Goal: Transaction & Acquisition: Purchase product/service

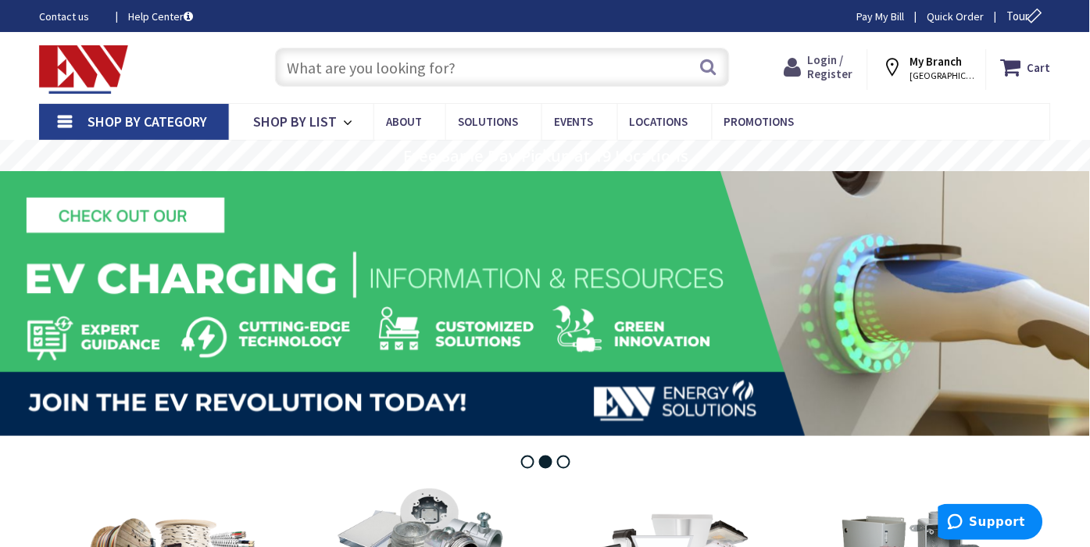
click at [830, 68] on span "Login / Register" at bounding box center [830, 66] width 45 height 29
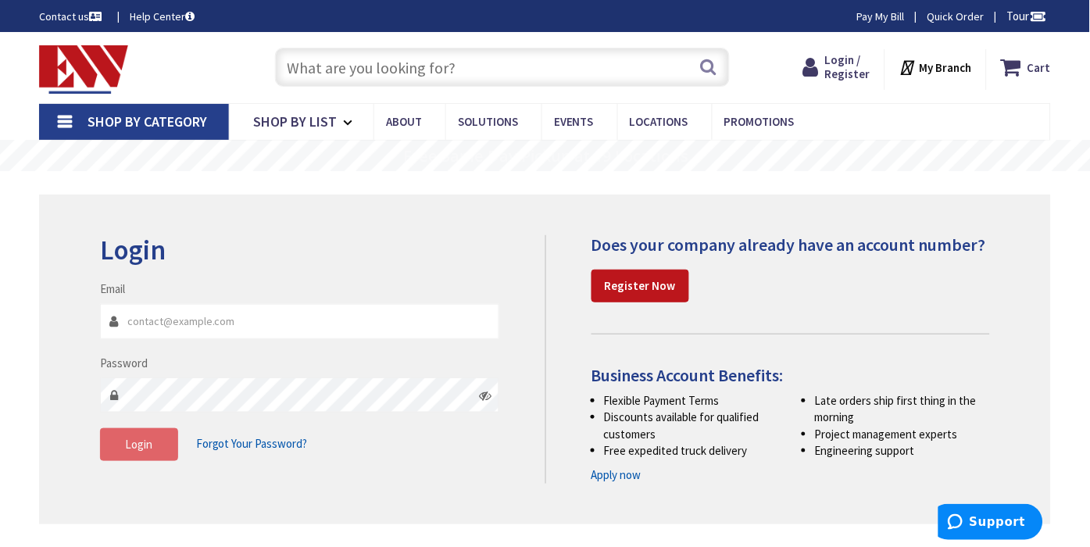
type input "[EMAIL_ADDRESS][DOMAIN_NAME]"
click at [145, 440] on span "Login" at bounding box center [138, 444] width 27 height 15
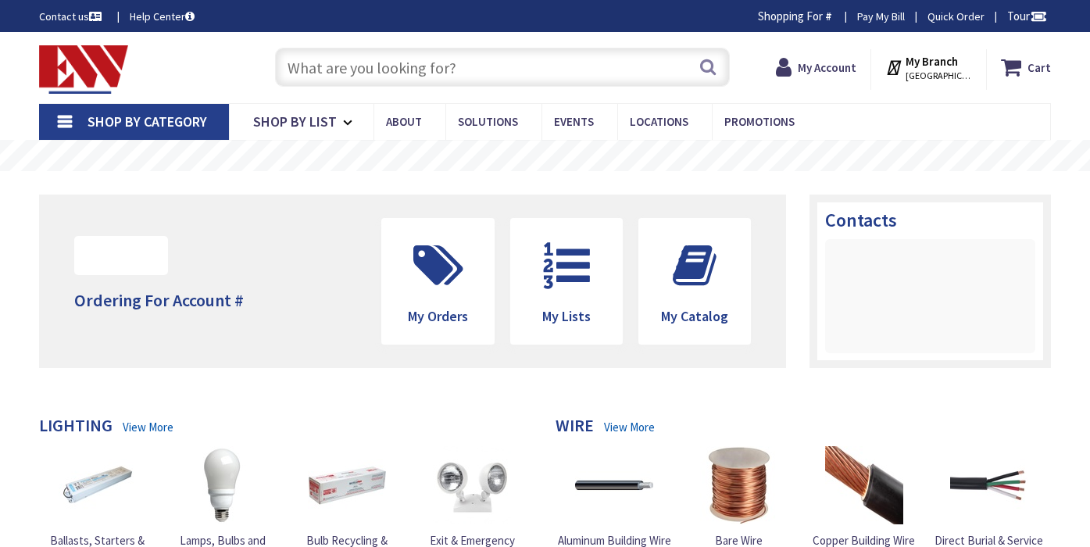
click at [343, 67] on input "text" at bounding box center [503, 67] width 456 height 39
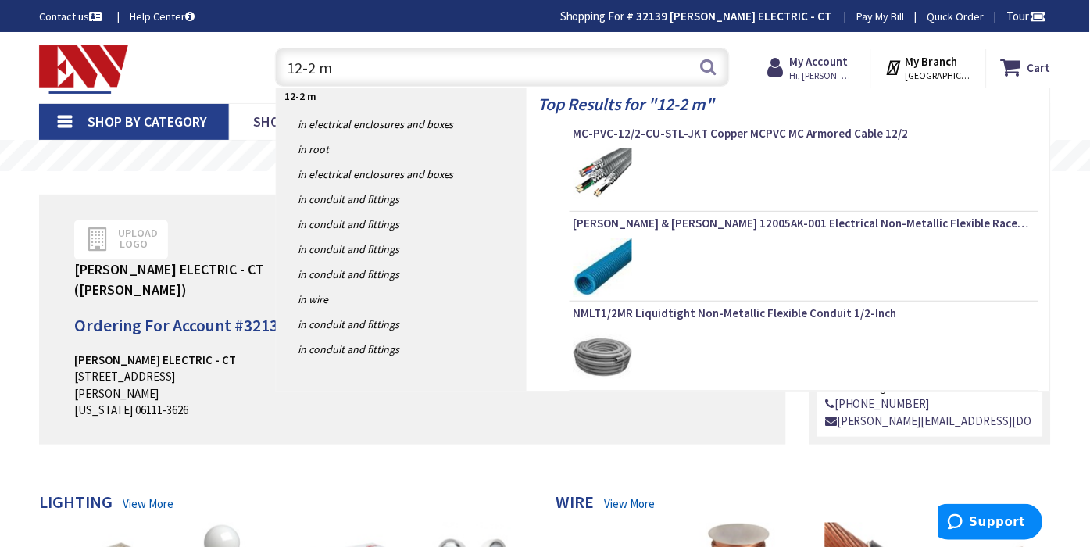
type input "12-2 mc"
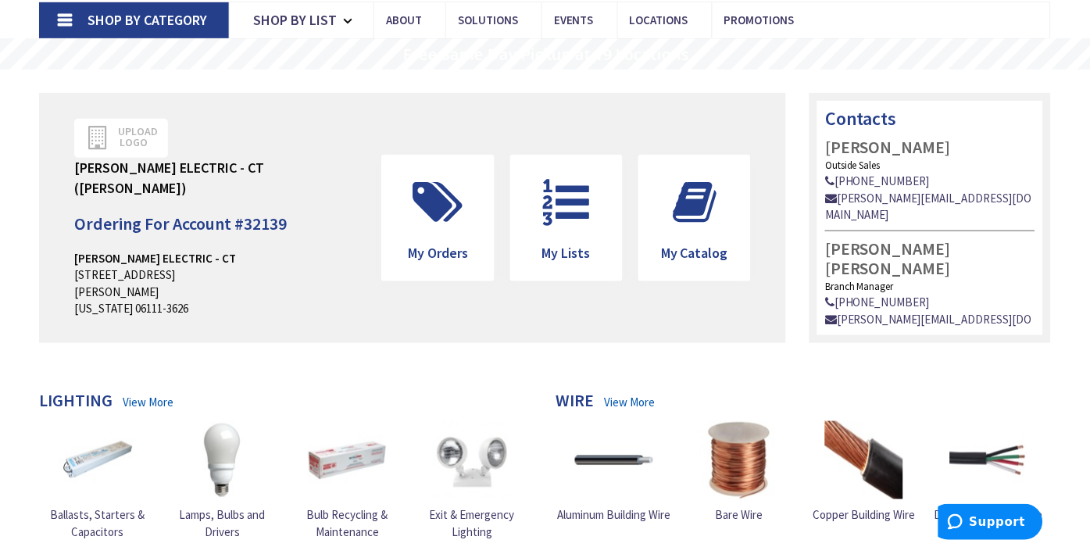
scroll to position [260, 0]
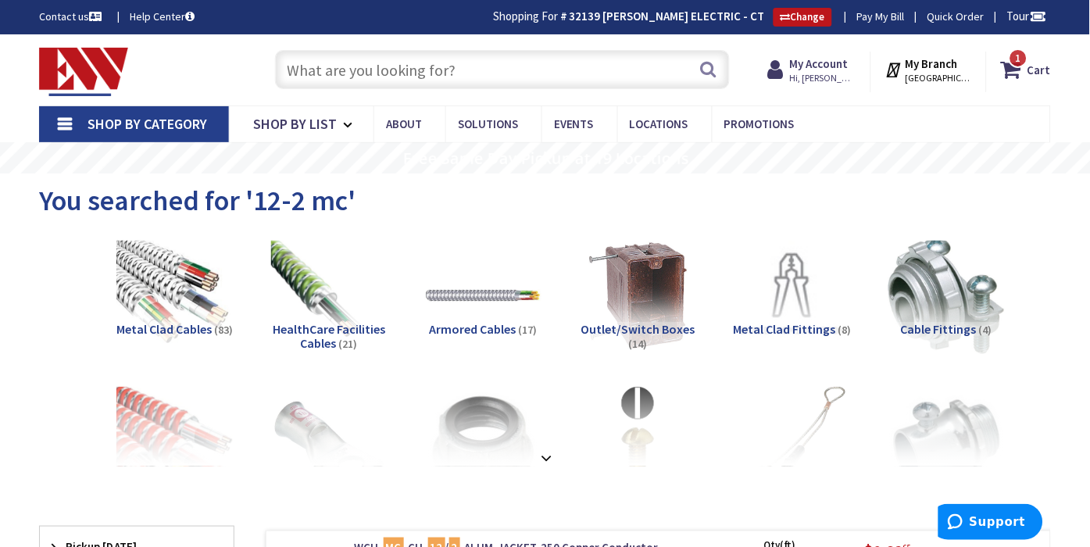
click at [342, 70] on input "text" at bounding box center [503, 69] width 456 height 39
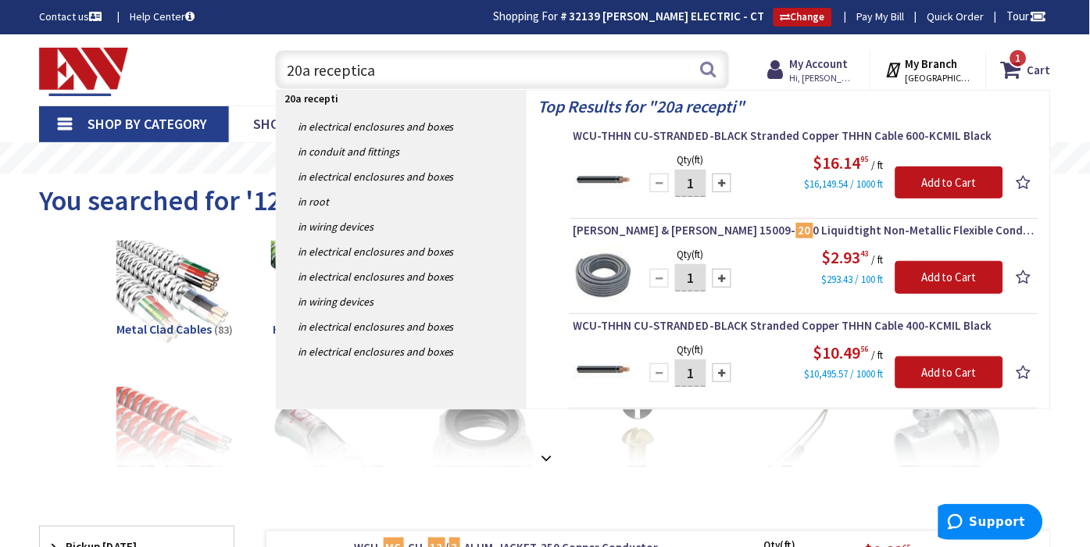
type input "20a receptical"
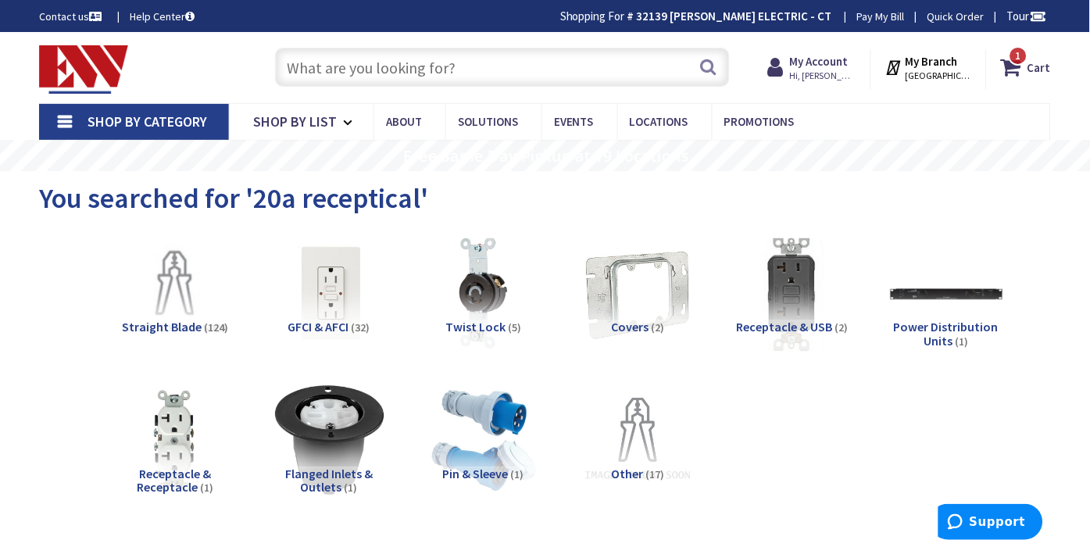
click at [471, 72] on input "text" at bounding box center [503, 67] width 456 height 39
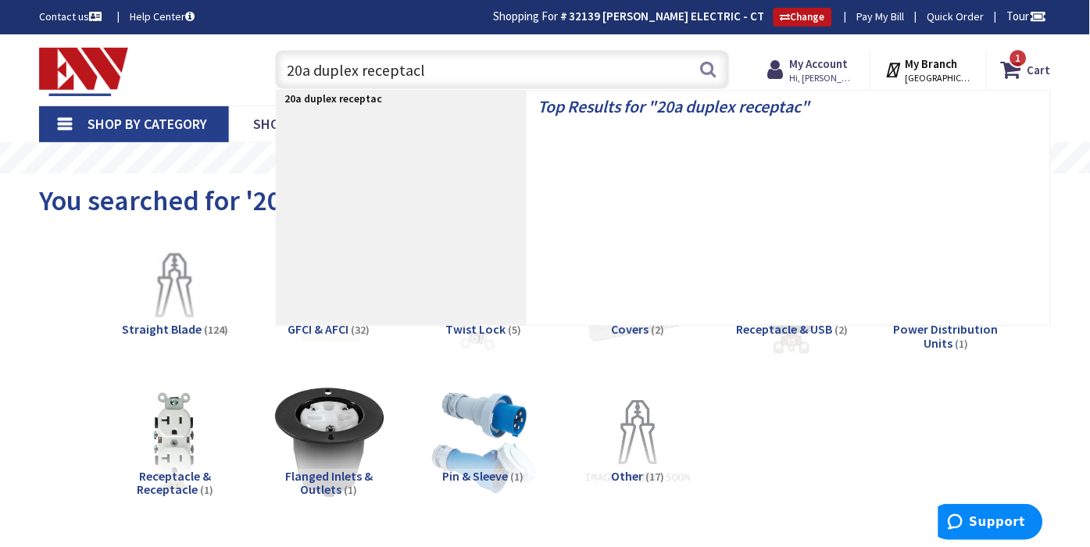
type input "20a duplex receptacle"
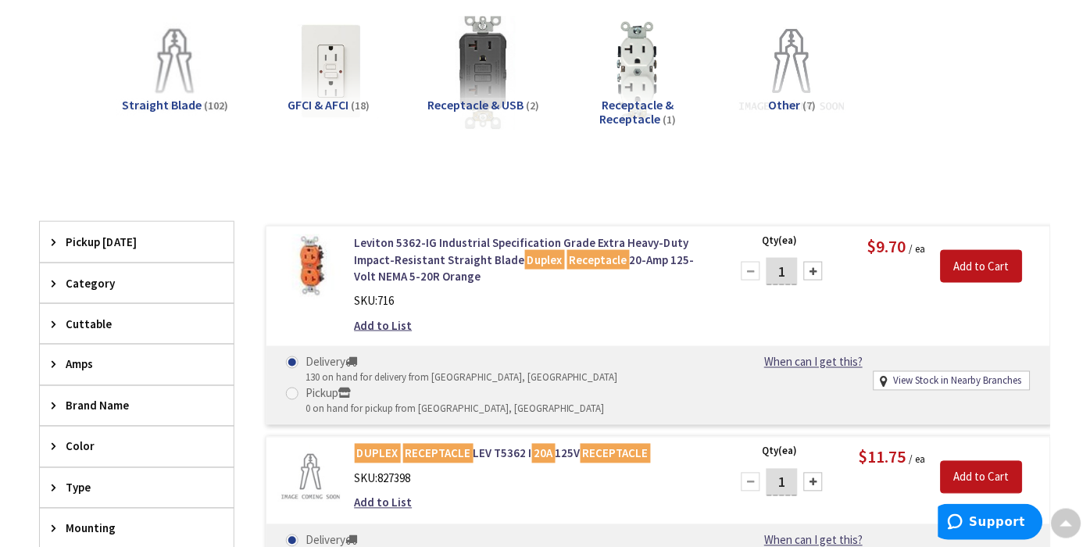
scroll to position [349, 0]
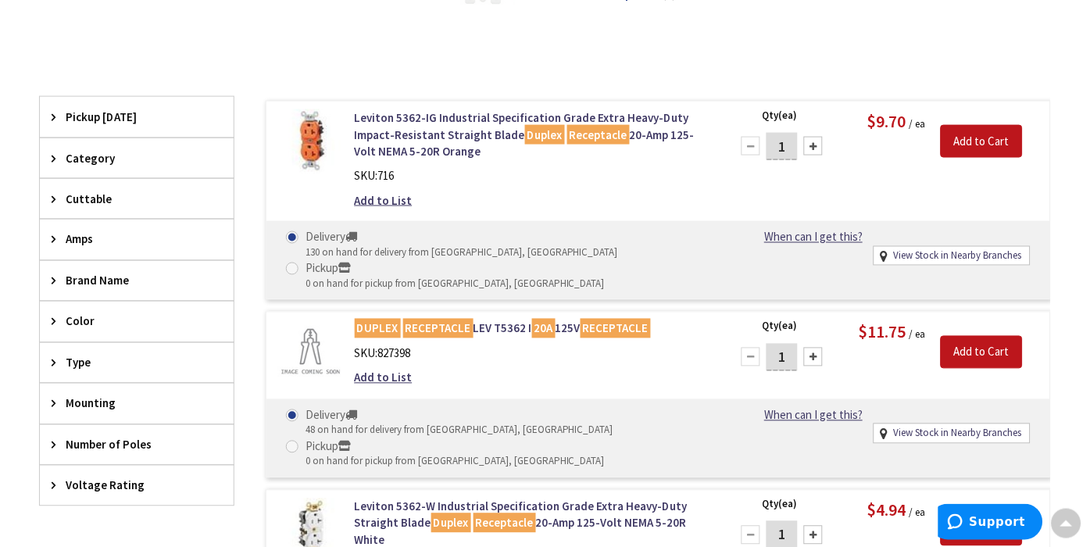
click at [76, 241] on span "Amps" at bounding box center [129, 239] width 127 height 16
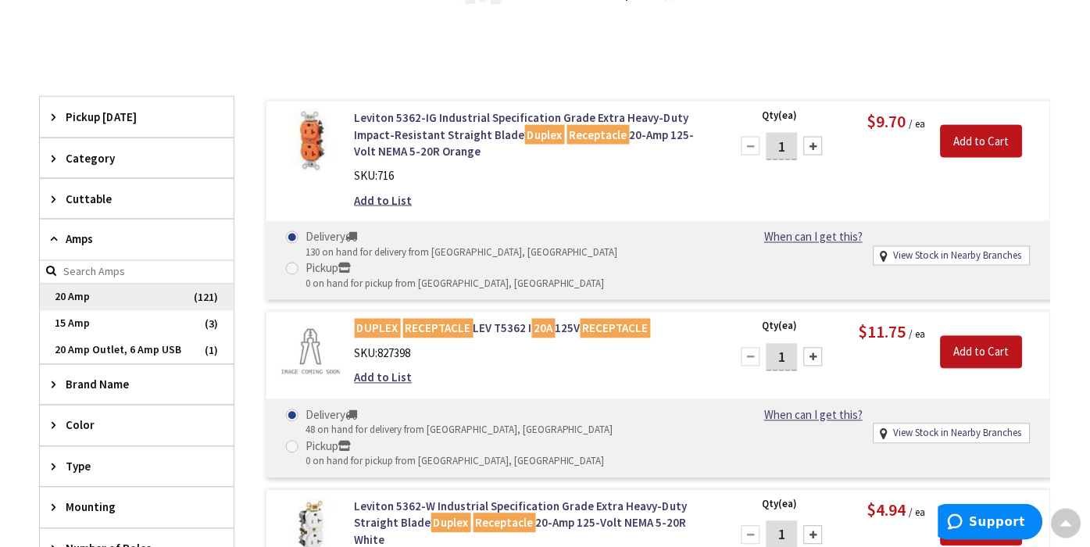
click at [71, 301] on span "20 Amp" at bounding box center [137, 297] width 194 height 27
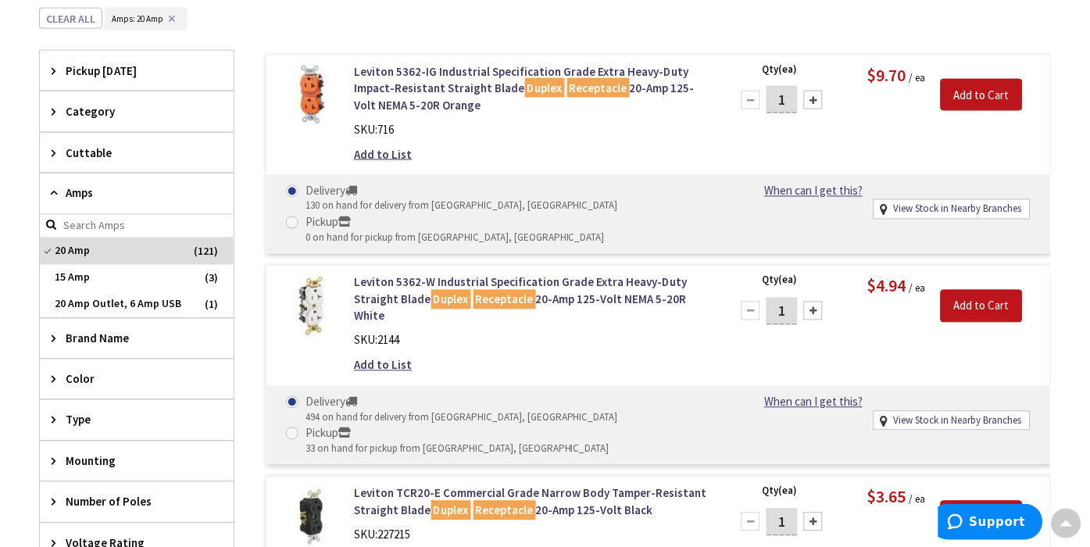
scroll to position [436, 0]
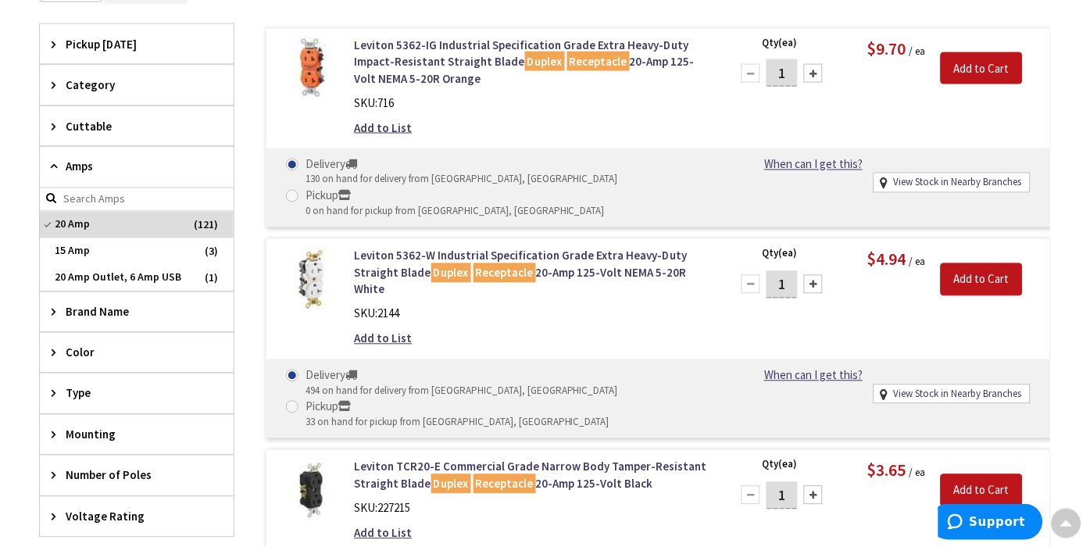
click at [77, 348] on span "Color" at bounding box center [129, 353] width 127 height 16
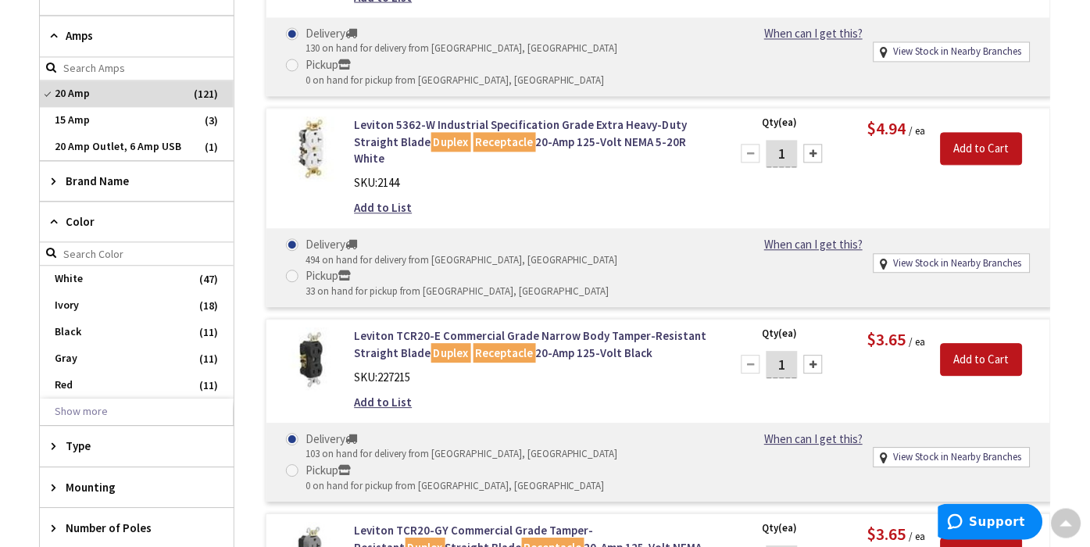
scroll to position [609, 0]
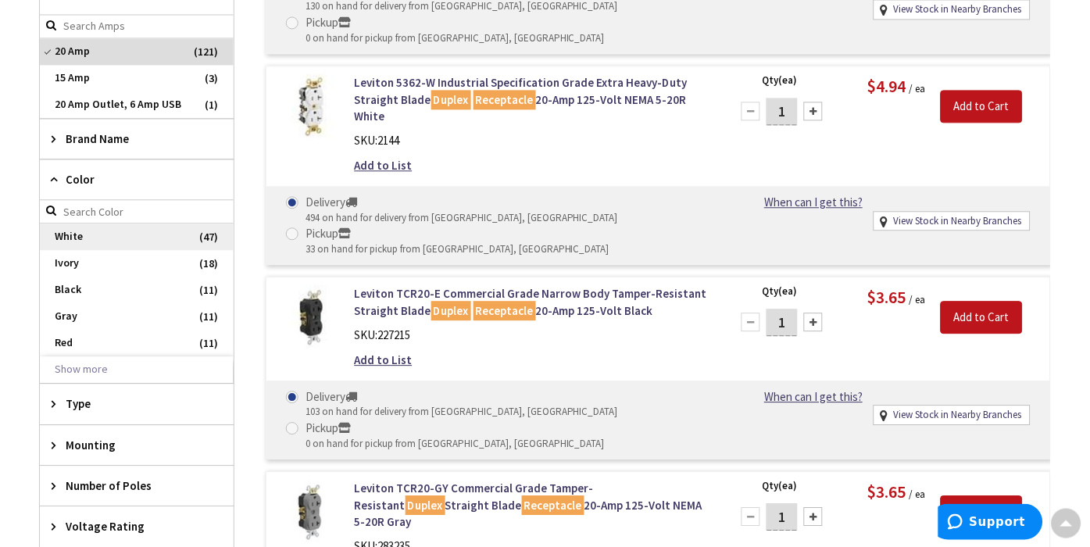
click at [80, 239] on span "White" at bounding box center [137, 236] width 194 height 27
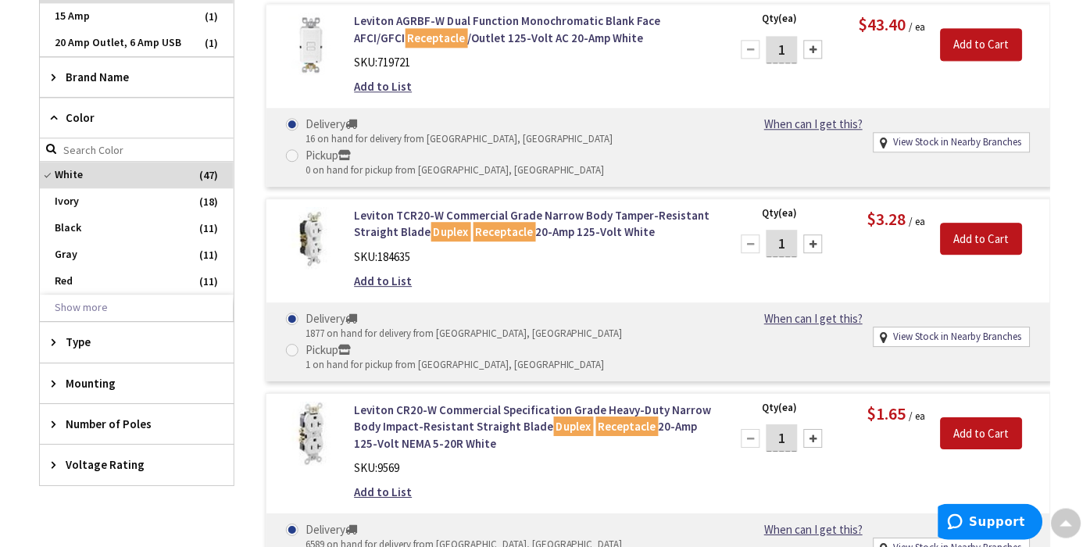
scroll to position [784, 0]
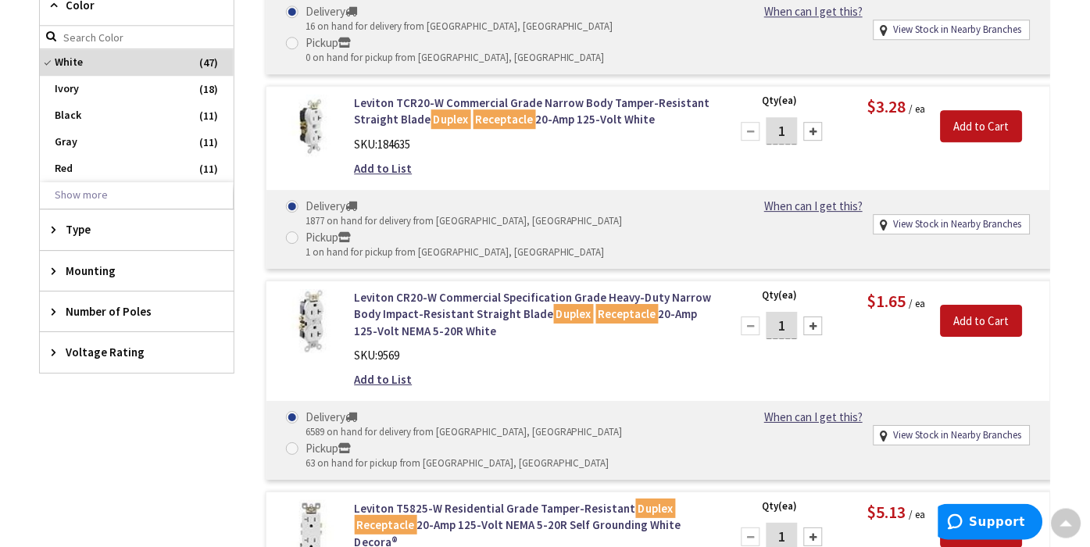
click at [80, 239] on div "Type" at bounding box center [137, 229] width 194 height 40
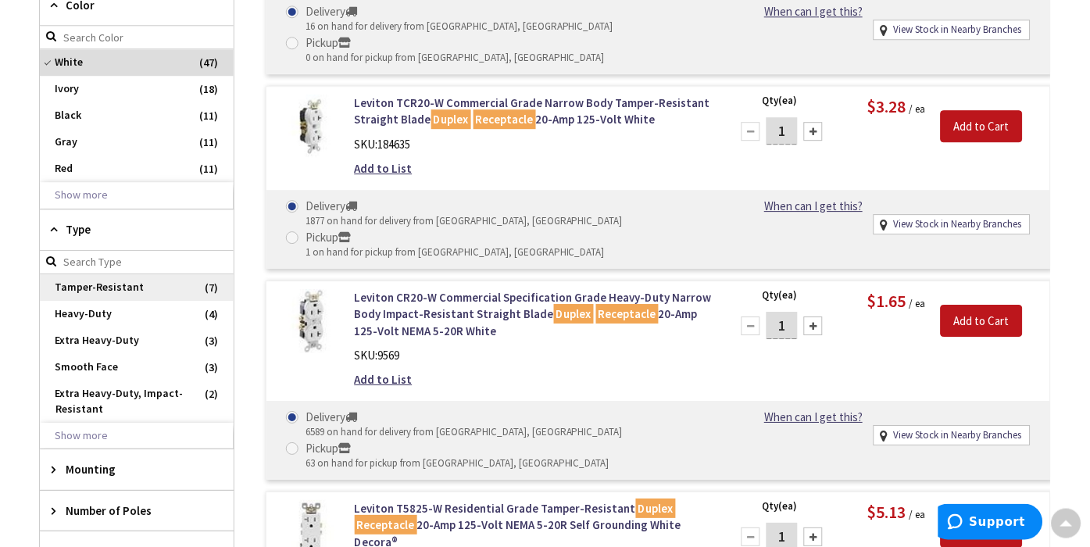
scroll to position [870, 0]
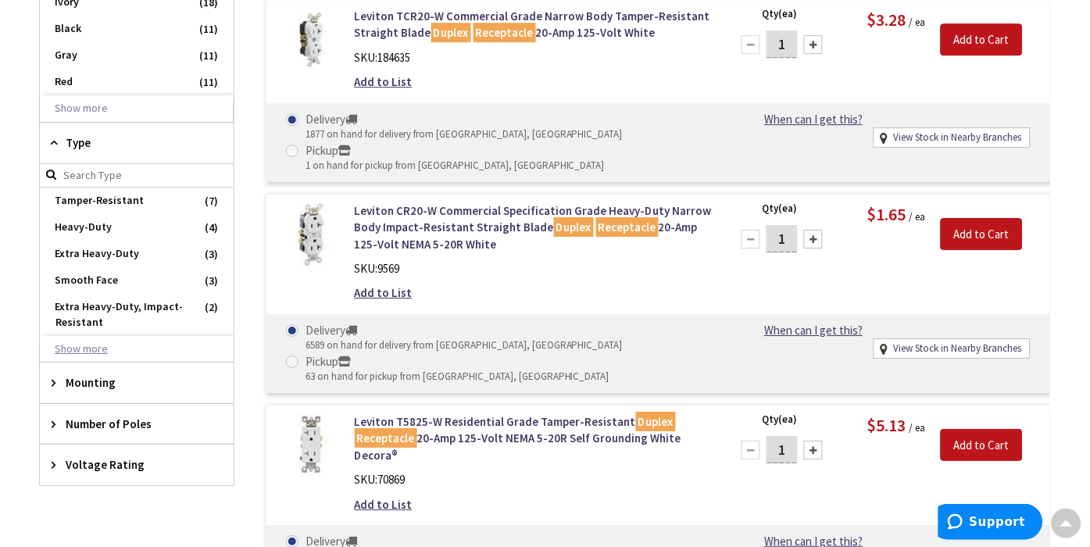
click at [88, 353] on button "Show more" at bounding box center [137, 349] width 194 height 27
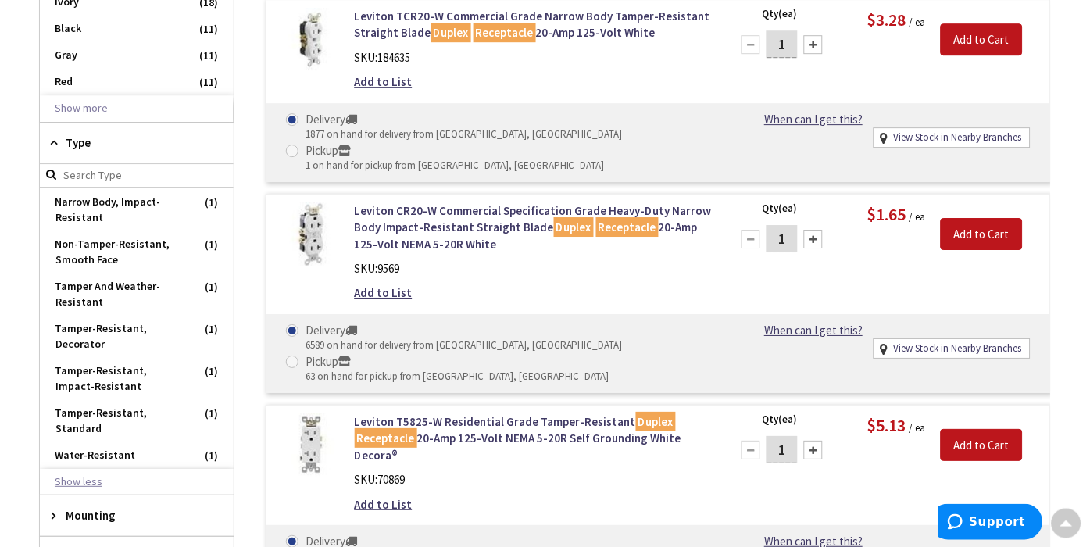
scroll to position [899, 0]
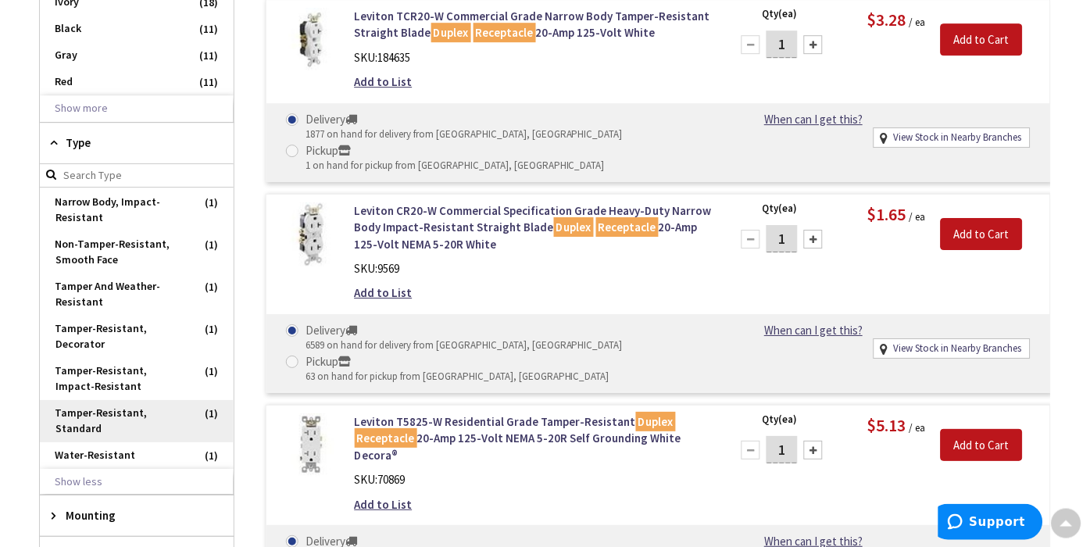
click at [88, 409] on span "Tamper-Resistant, Standard" at bounding box center [137, 421] width 194 height 42
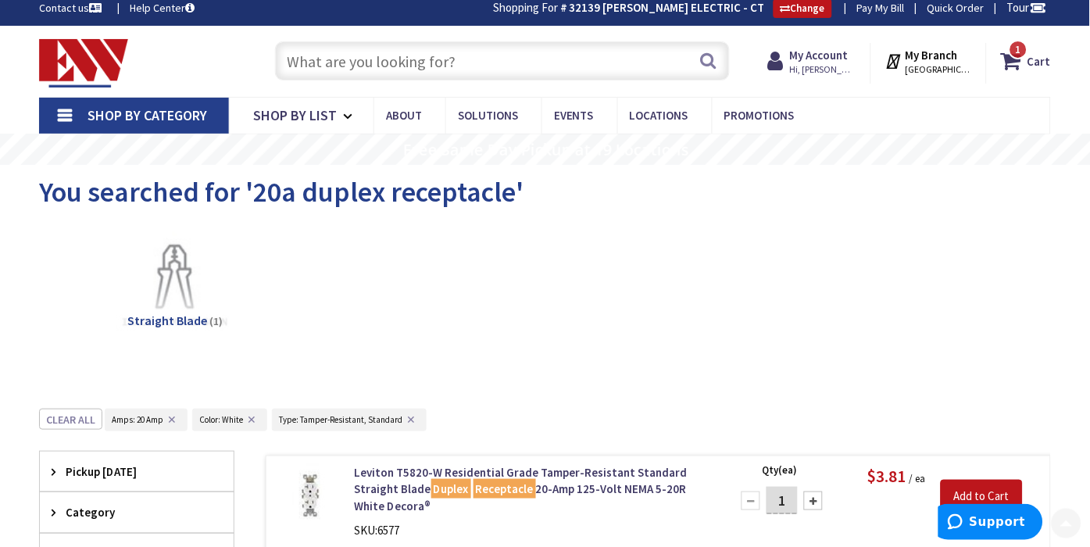
scroll to position [0, 0]
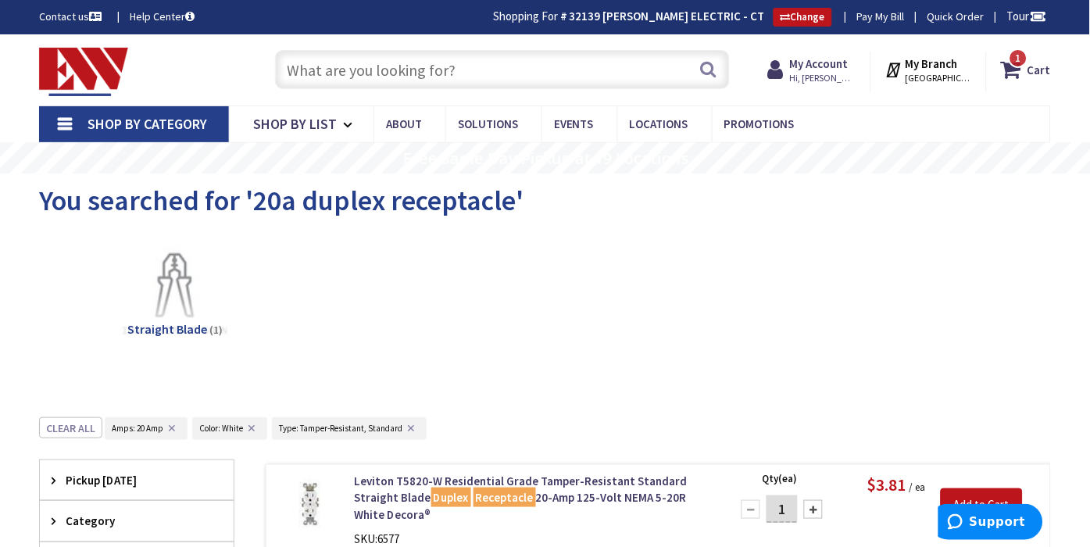
click at [383, 73] on input "text" at bounding box center [503, 69] width 456 height 39
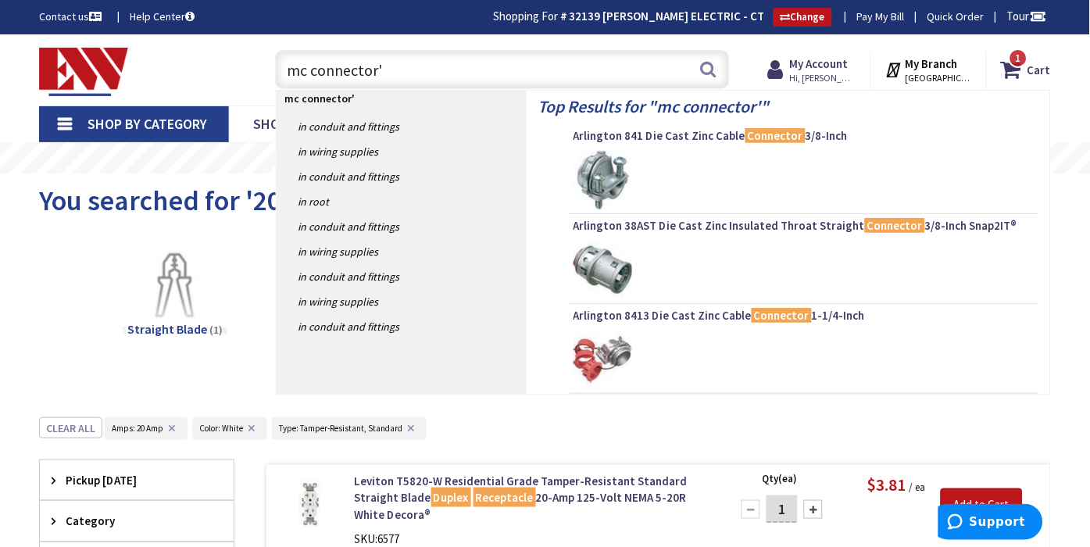
type input "mc connector"
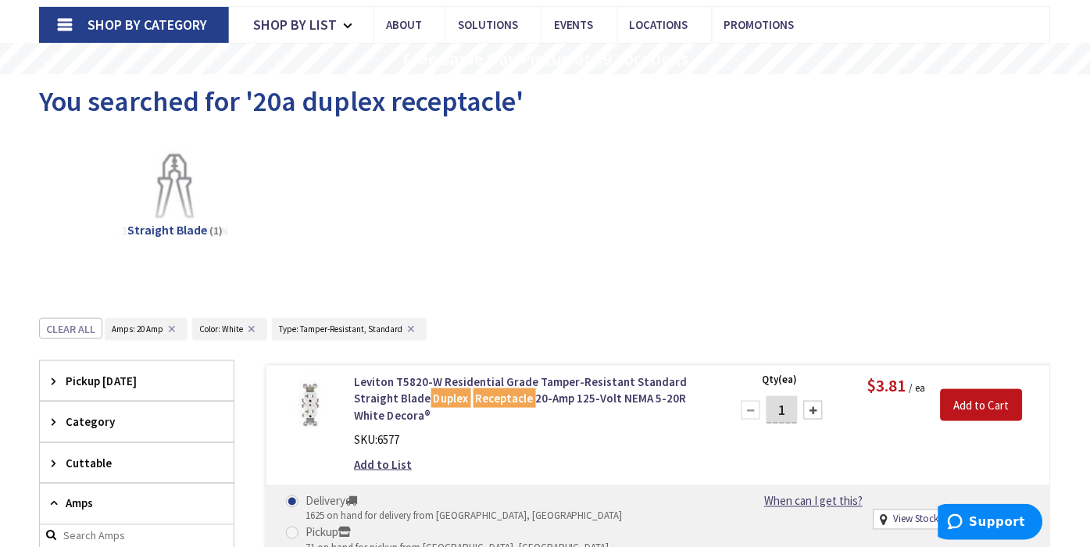
scroll to position [260, 0]
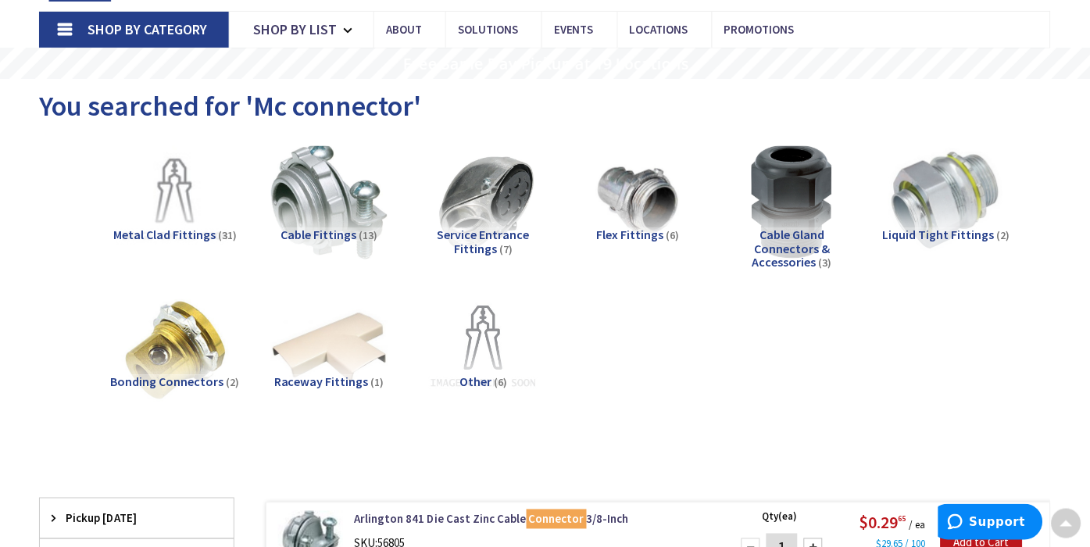
scroll to position [2, 0]
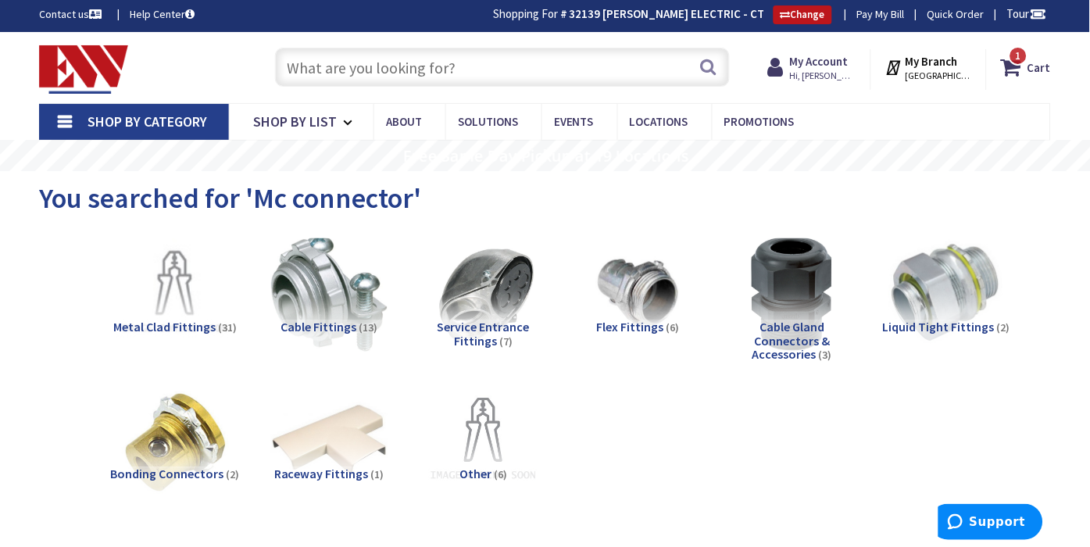
click at [383, 73] on input "text" at bounding box center [503, 67] width 456 height 39
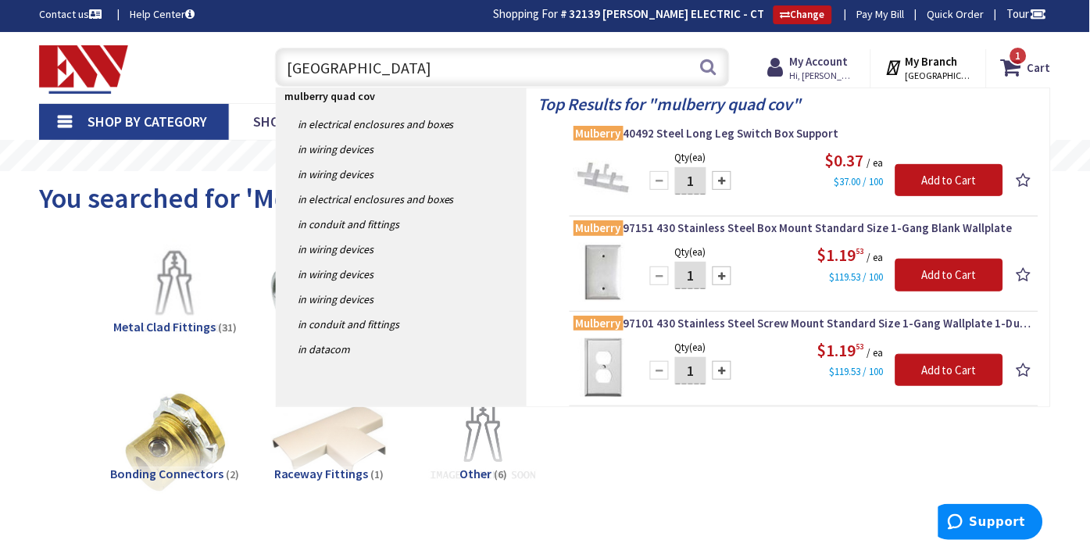
type input "mulberry quad cover"
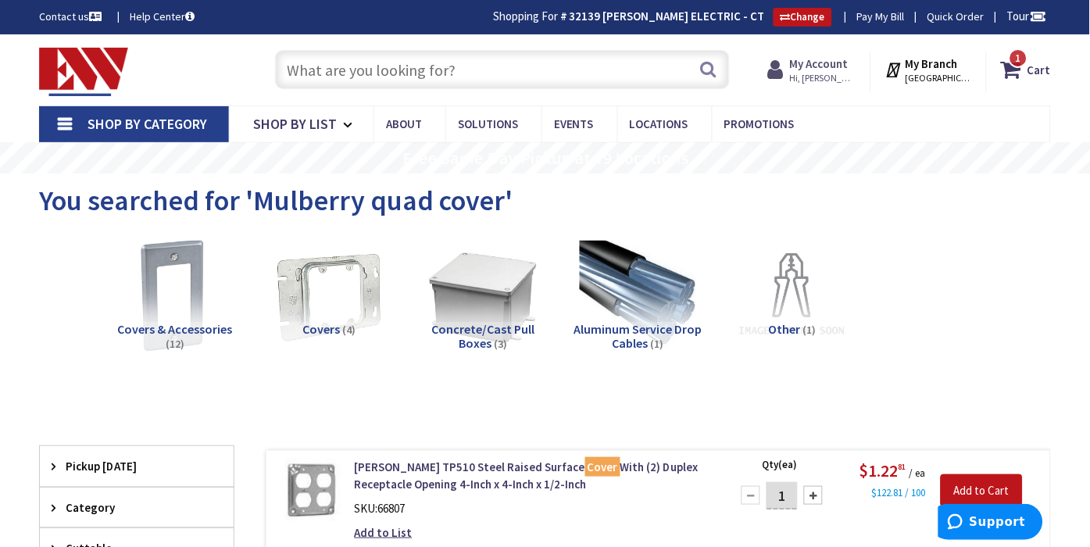
click at [824, 73] on span "Hi, [PERSON_NAME]" at bounding box center [823, 78] width 66 height 13
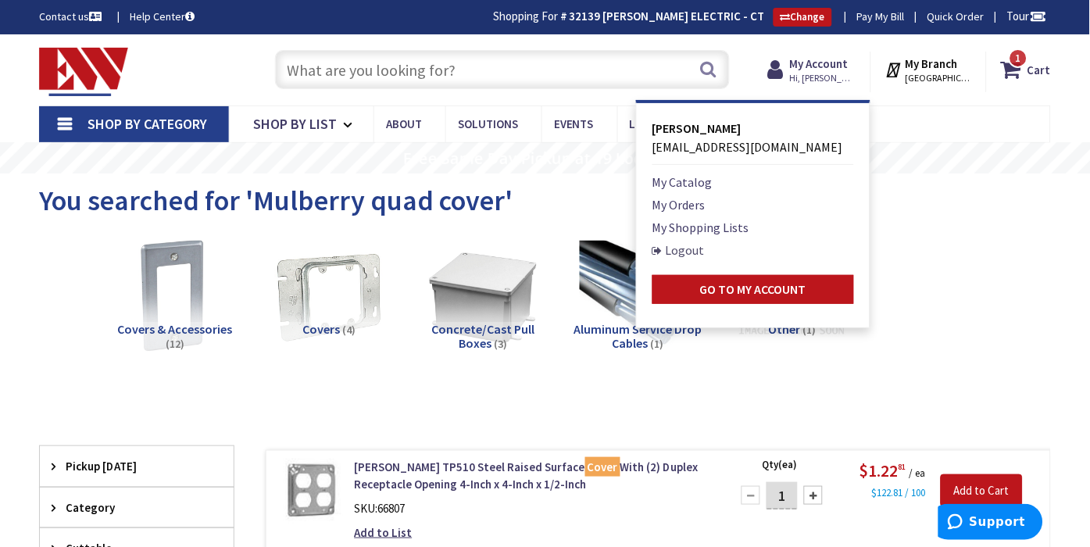
click at [673, 252] on link "Logout" at bounding box center [678, 250] width 52 height 19
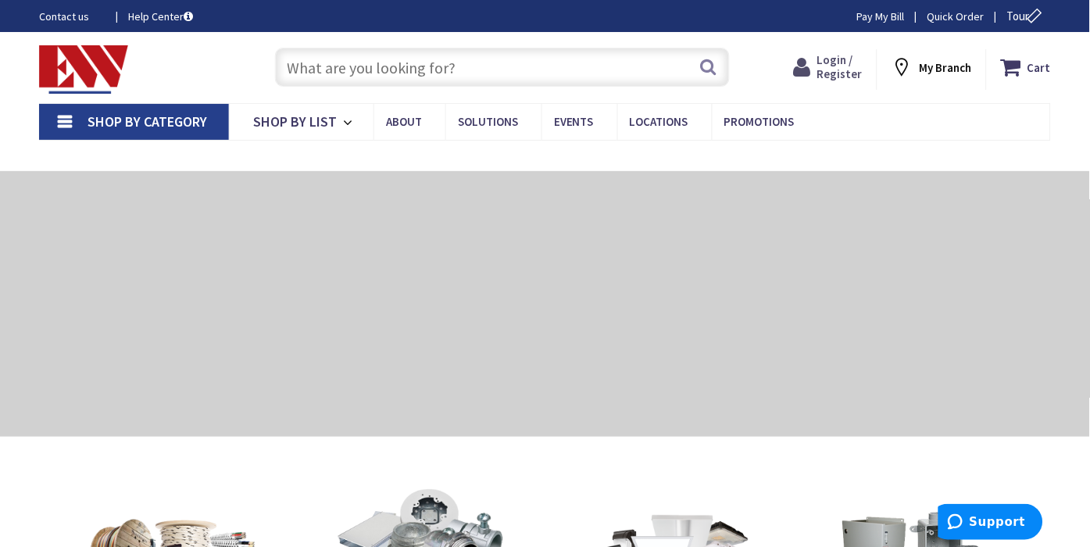
click at [845, 73] on span "Login / Register" at bounding box center [839, 66] width 45 height 29
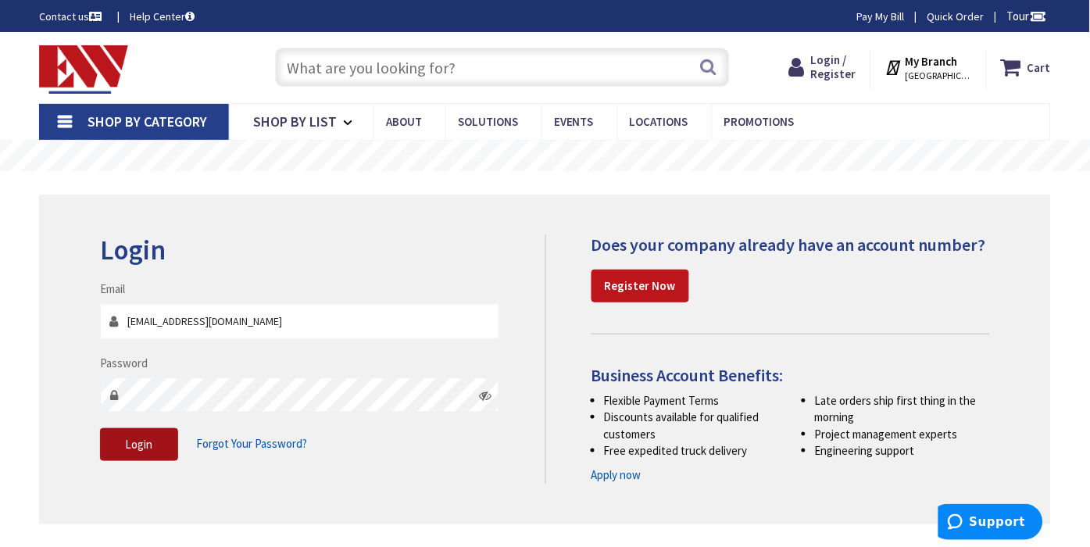
click at [141, 443] on span "Login" at bounding box center [138, 444] width 27 height 15
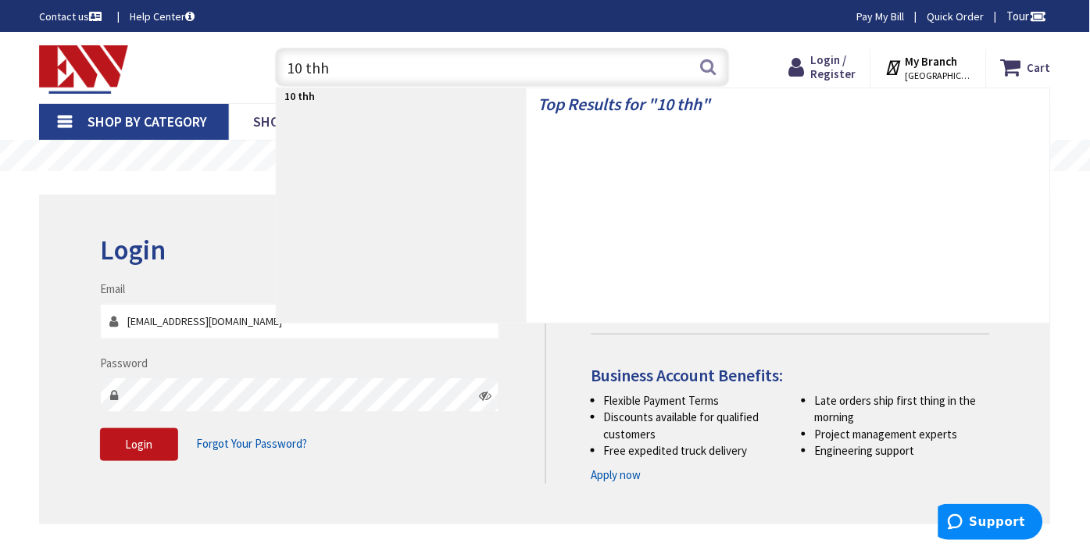
type input "10 thhn"
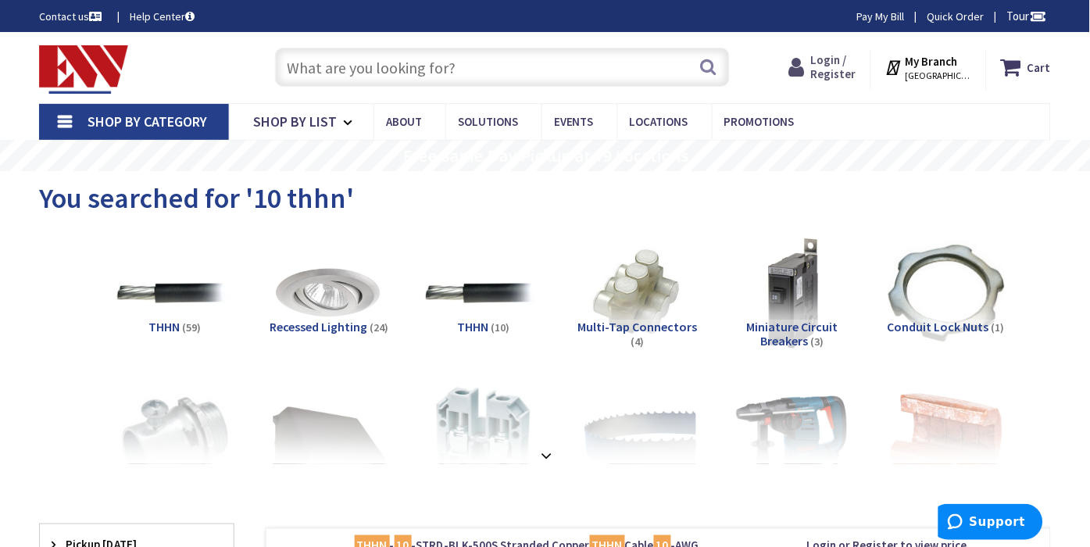
click at [840, 66] on span "Login / Register" at bounding box center [833, 66] width 45 height 29
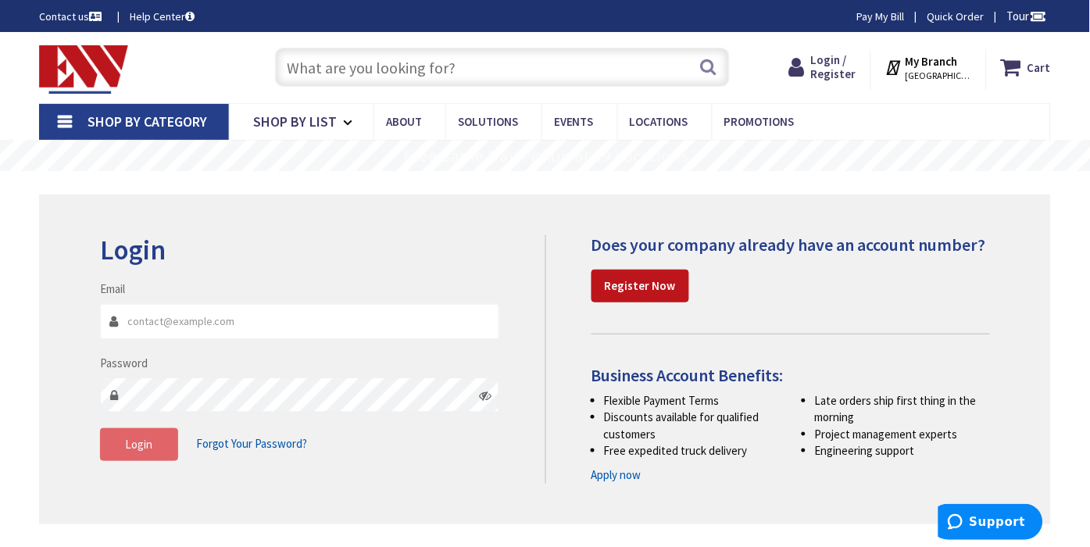
type input "info@mclainelectric.com"
click at [152, 447] on span "Login" at bounding box center [138, 444] width 27 height 15
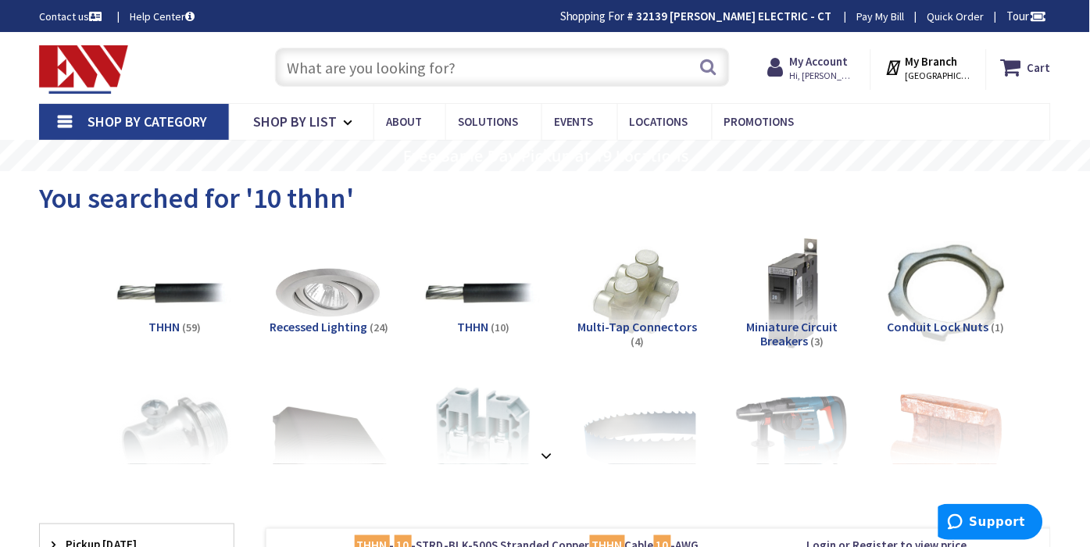
click at [477, 75] on input "text" at bounding box center [503, 67] width 456 height 39
click at [459, 70] on input "text" at bounding box center [503, 67] width 456 height 39
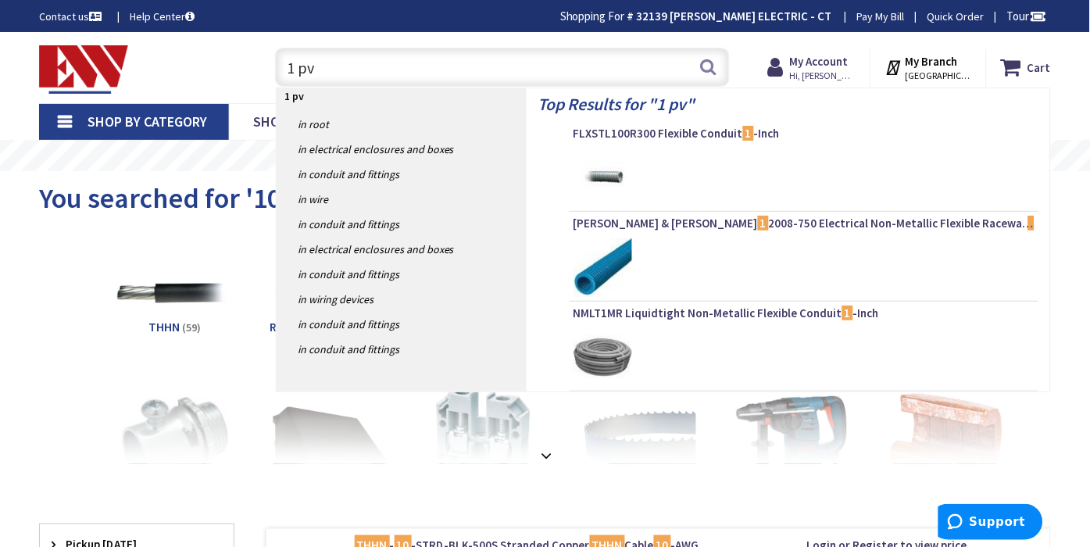
type input "1 pvc"
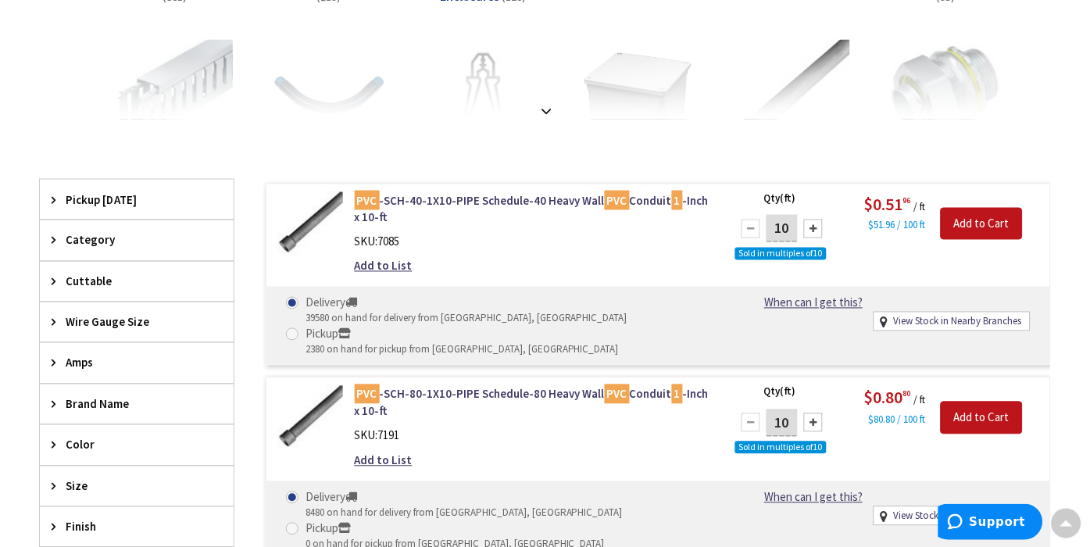
scroll to position [348, 0]
